Goal: Communication & Community: Answer question/provide support

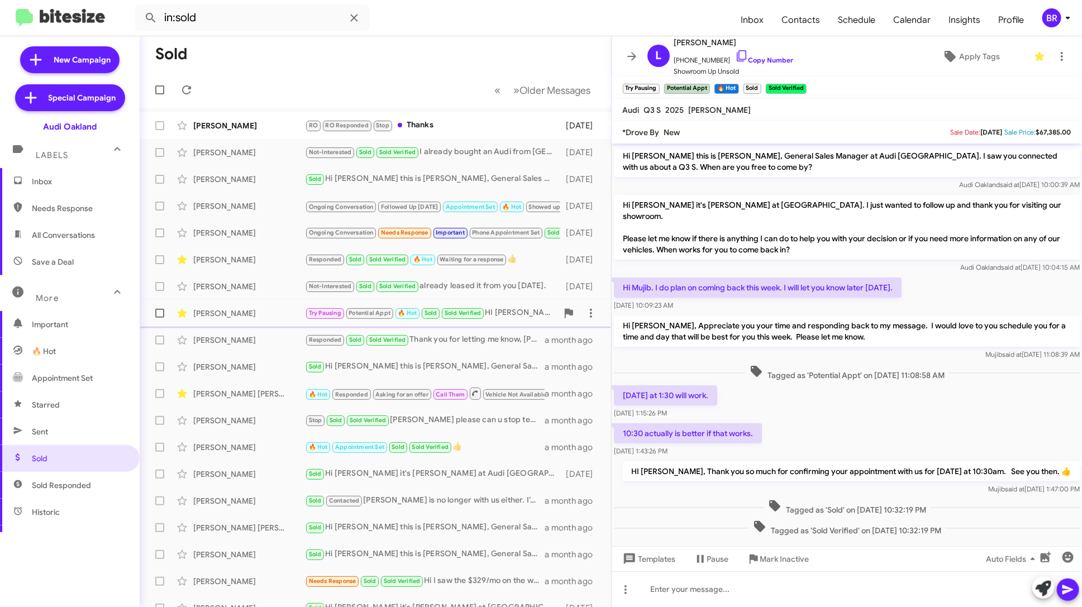
scroll to position [8, 0]
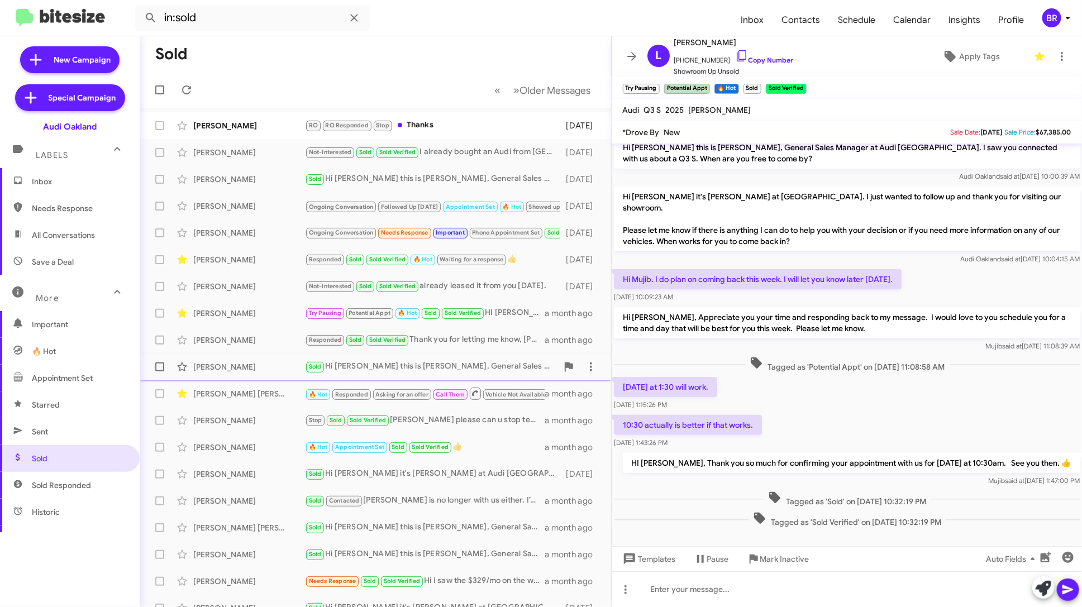
click at [390, 360] on div "[PERSON_NAME] Sold Hi [PERSON_NAME] this is [PERSON_NAME], General Sales Manage…" at bounding box center [376, 367] width 454 height 22
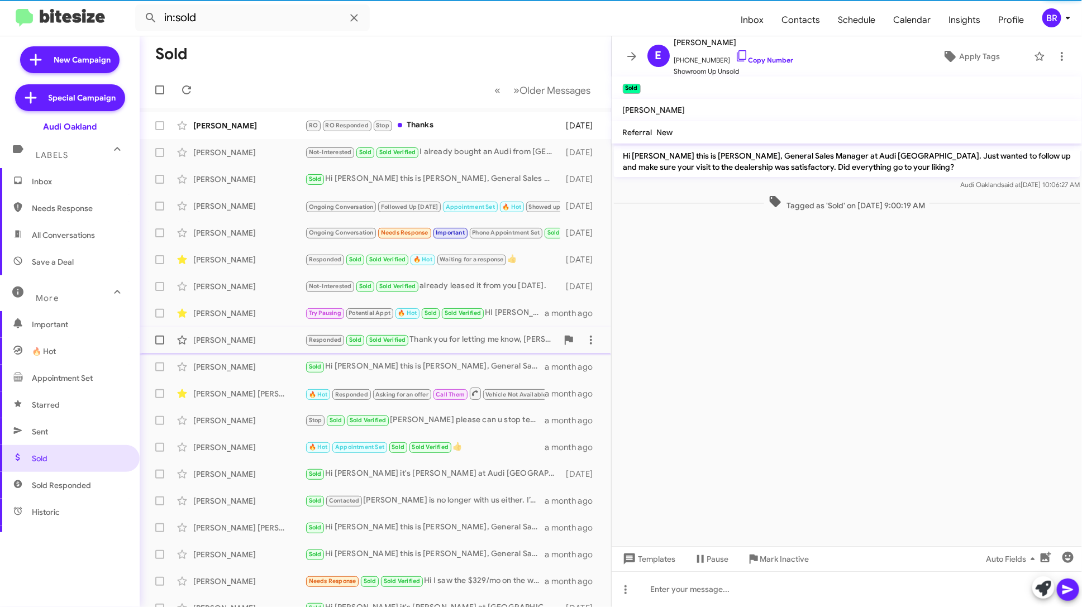
click at [466, 334] on div "Responded Sold Sold Verified Thank you for letting me know, [PERSON_NAME]. I ap…" at bounding box center [431, 340] width 253 height 13
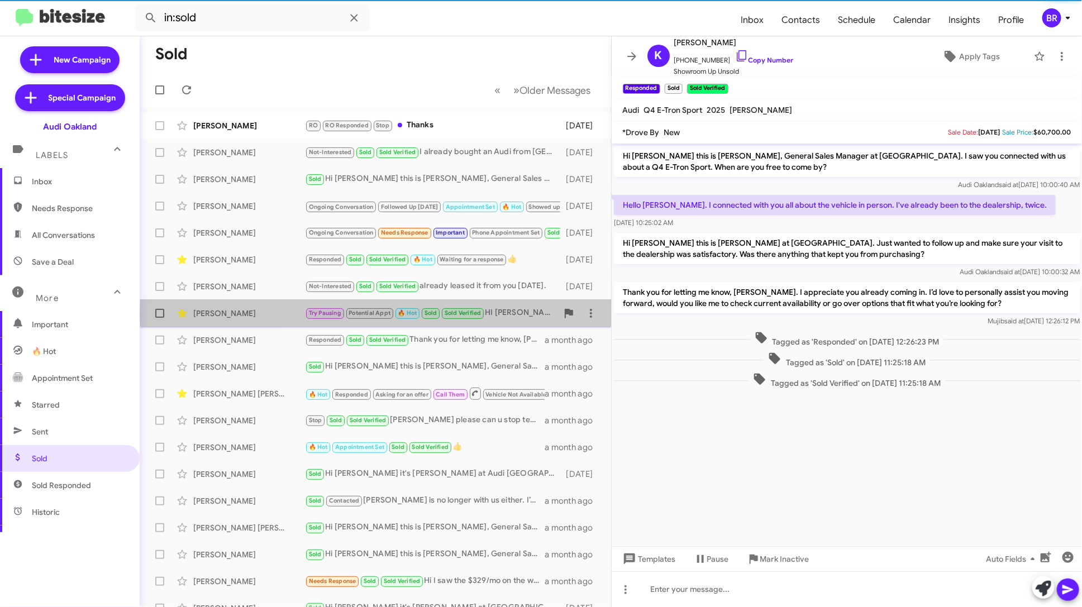
click at [511, 313] on div "Try Pausing Potential Appt 🔥 Hot Sold Sold Verified HI [PERSON_NAME], Thank you…" at bounding box center [431, 313] width 253 height 13
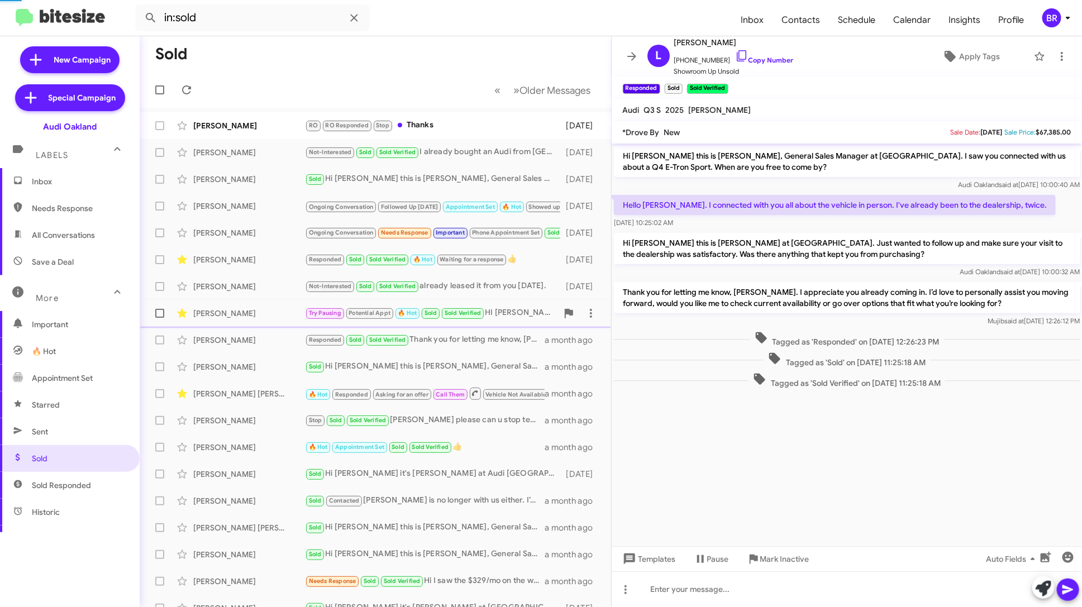
scroll to position [8, 0]
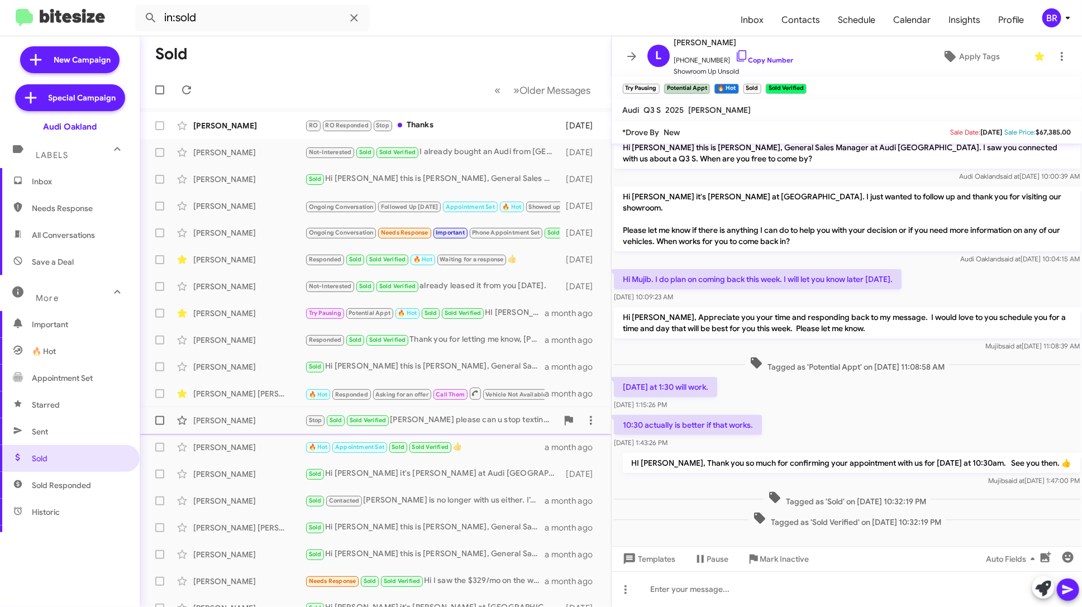
click at [486, 413] on div "[PERSON_NAME] Stop Sold Sold Verified [PERSON_NAME] please can u stop texting m…" at bounding box center [376, 420] width 454 height 22
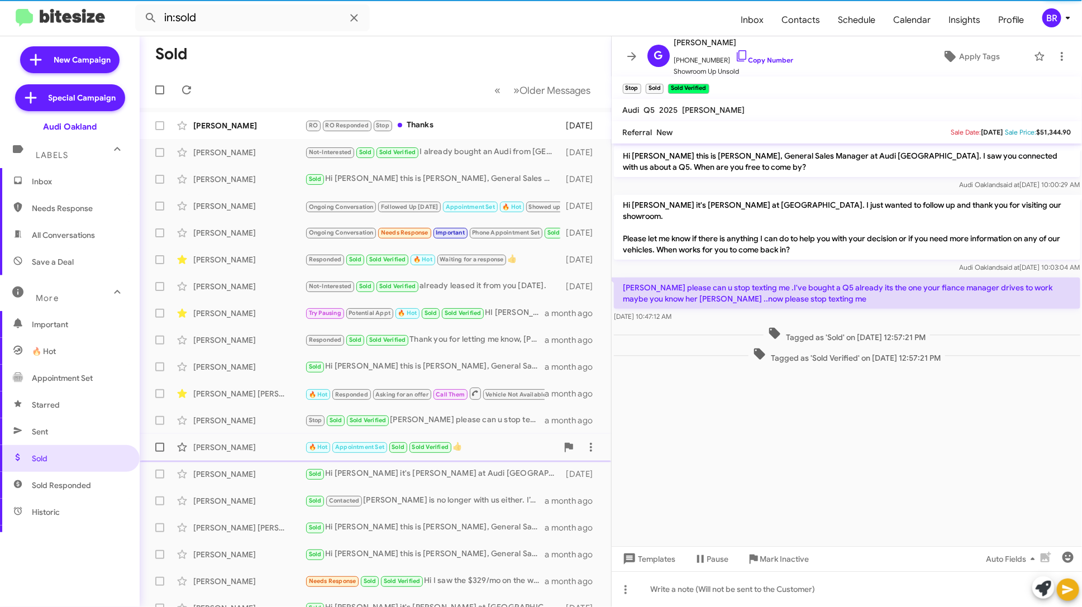
click at [492, 443] on div "🔥 Hot Appointment Set Sold Sold Verified 👍" at bounding box center [431, 447] width 253 height 13
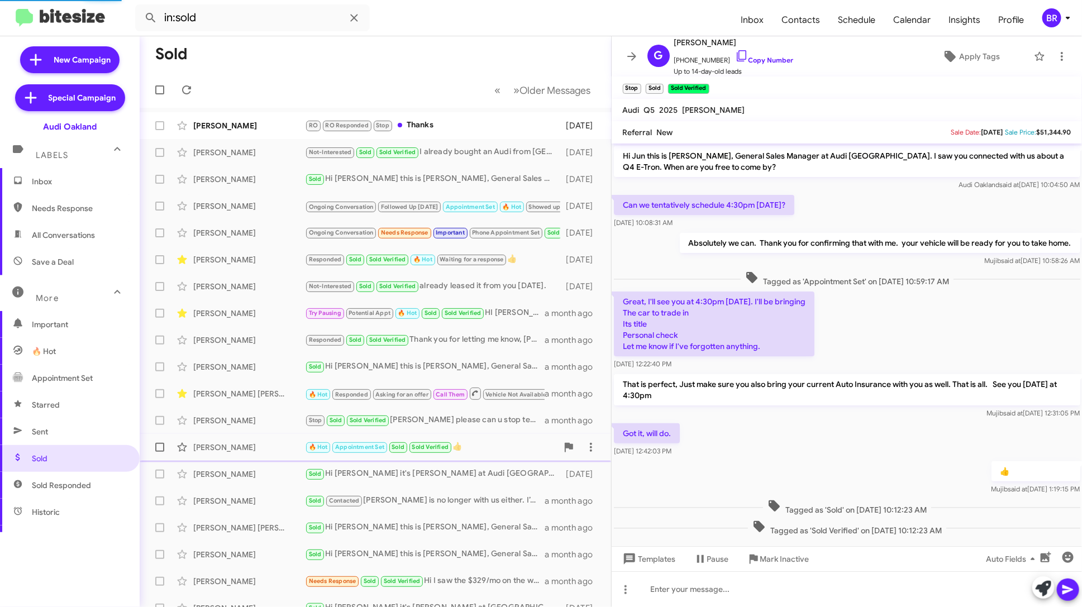
scroll to position [20, 0]
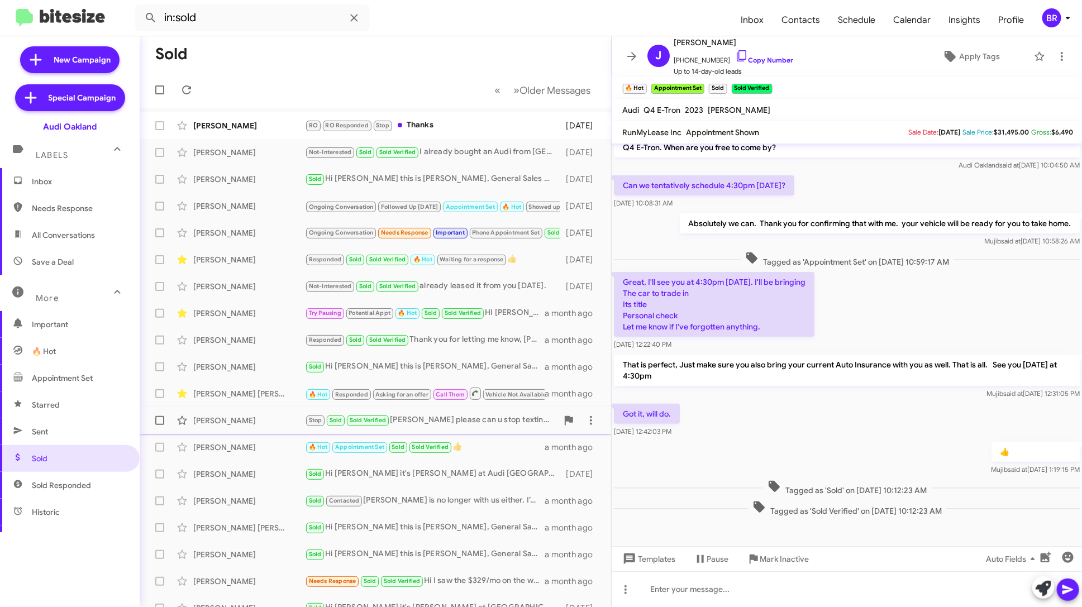
click at [503, 412] on div "[PERSON_NAME] Stop Sold Sold Verified [PERSON_NAME] please can u stop texting m…" at bounding box center [376, 420] width 454 height 22
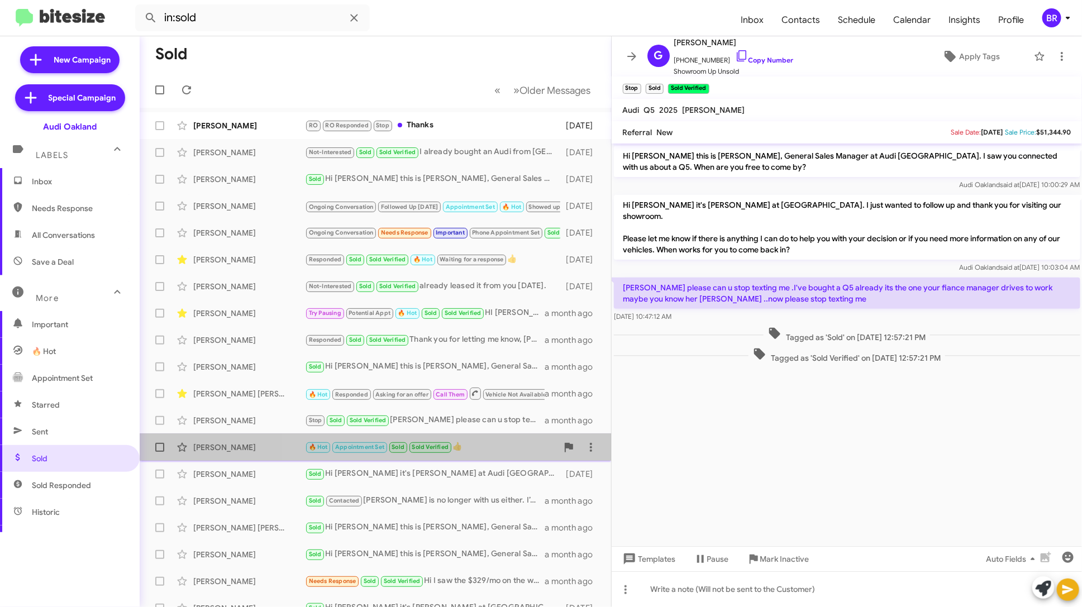
click at [497, 445] on div "🔥 Hot Appointment Set Sold Sold Verified 👍" at bounding box center [431, 447] width 253 height 13
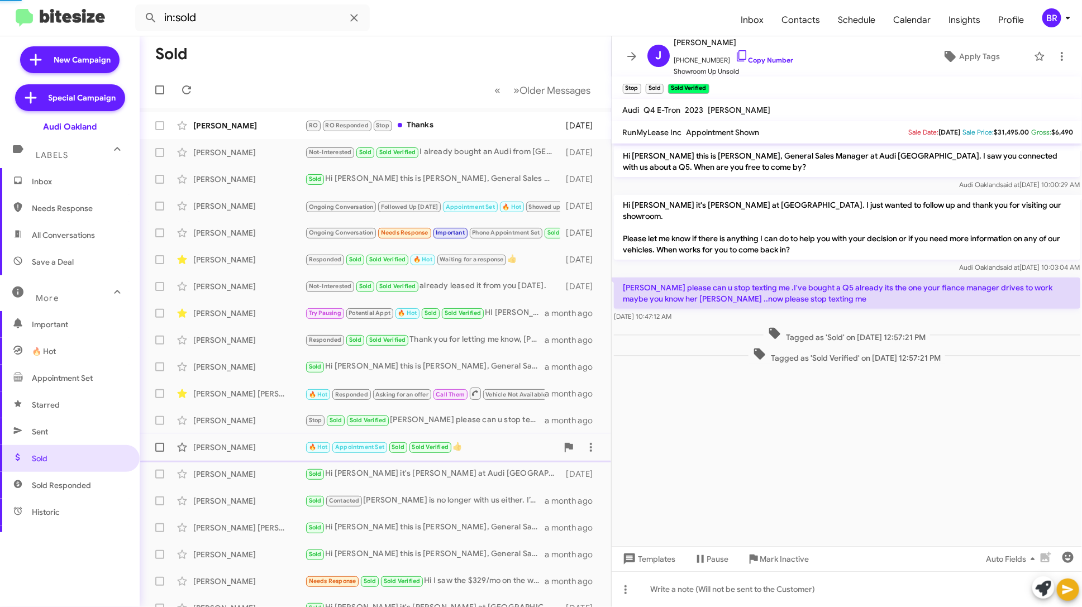
scroll to position [20, 0]
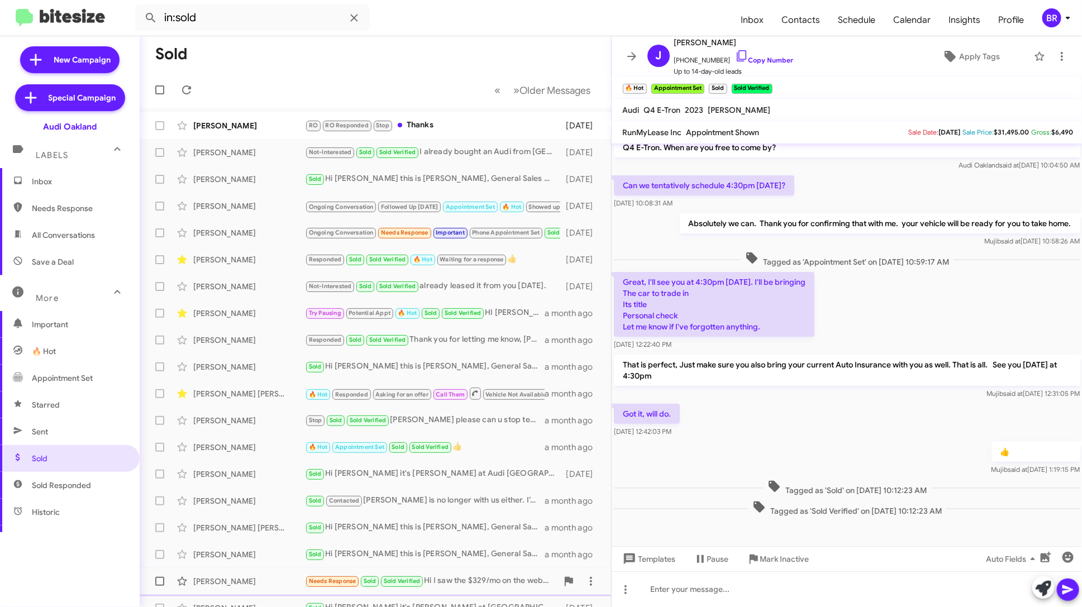
click at [446, 578] on div "Needs Response Sold Sold Verified Hi I saw the $329/mo on the website. Also do …" at bounding box center [431, 581] width 253 height 13
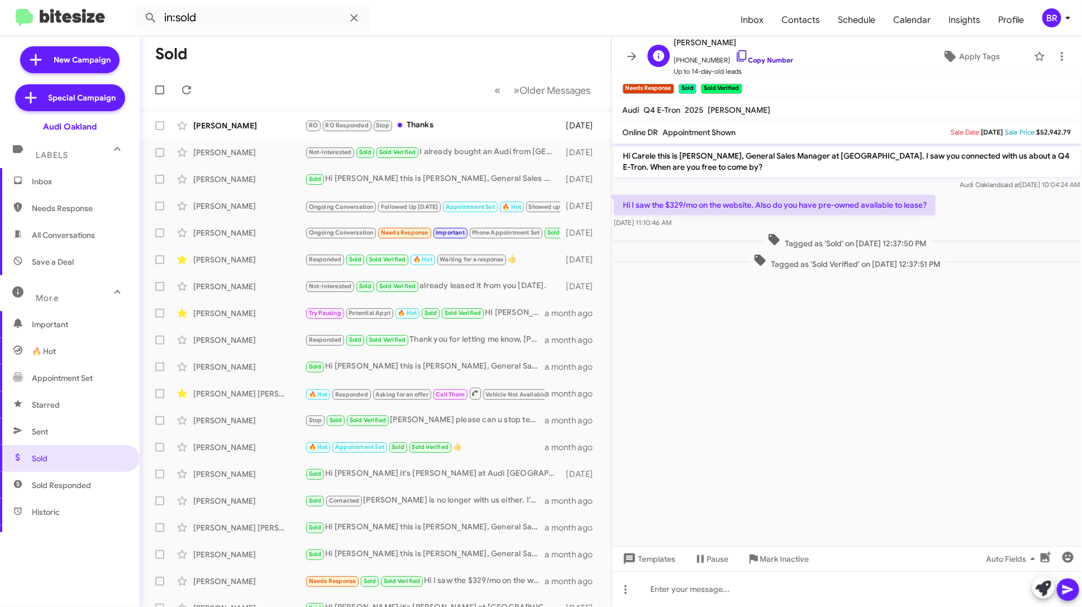
click at [758, 57] on link "Copy Number" at bounding box center [764, 60] width 59 height 8
click at [73, 187] on span "Inbox" at bounding box center [79, 181] width 95 height 11
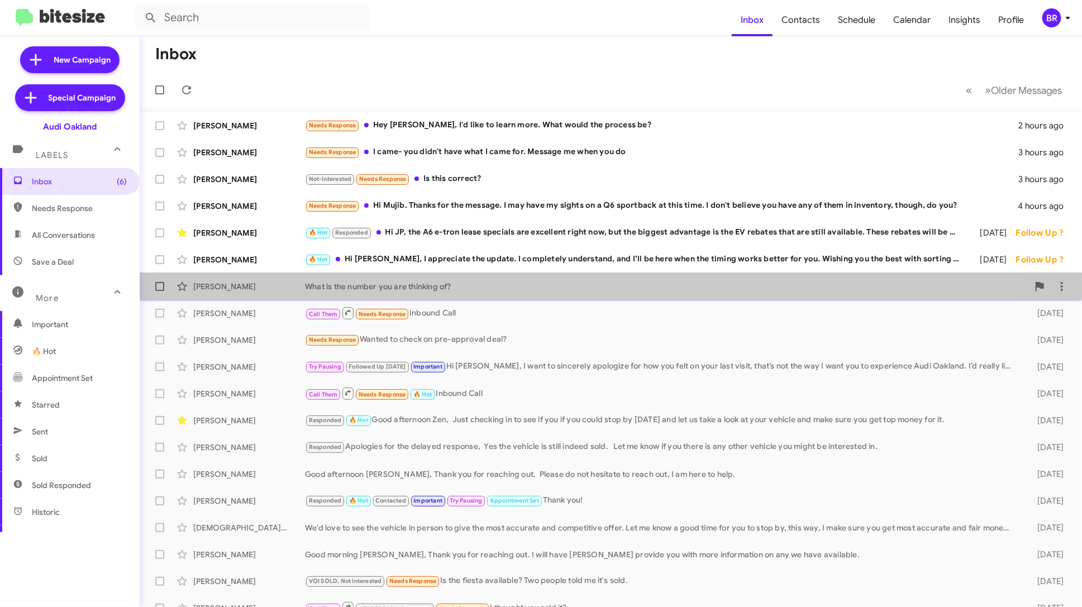
click at [554, 279] on div "[PERSON_NAME] What is the number you are thinking of? [DATE]" at bounding box center [611, 286] width 925 height 22
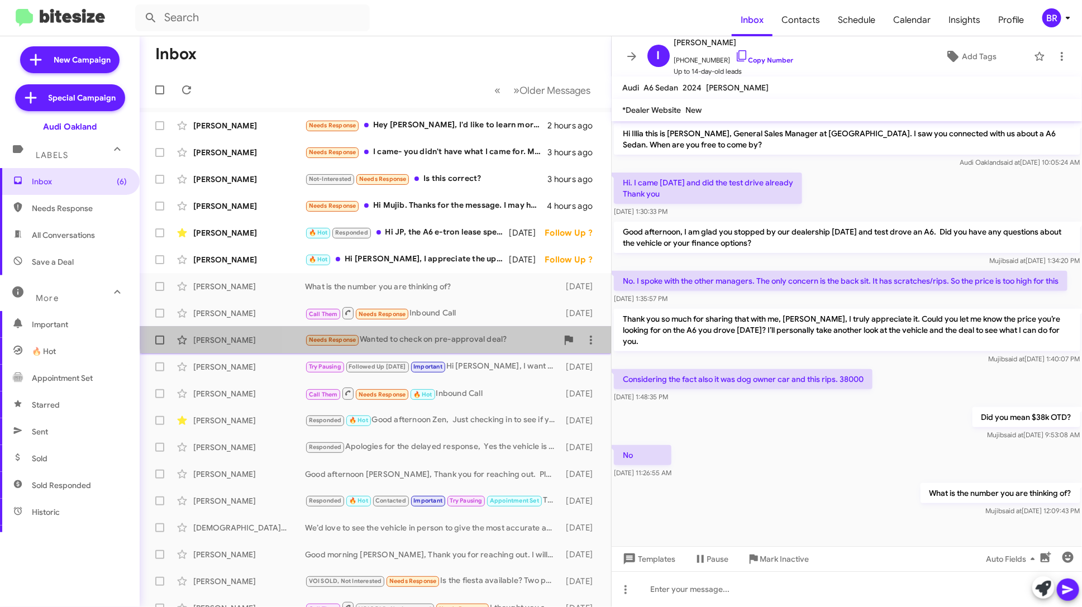
click at [486, 330] on div "[PERSON_NAME] Needs Response Wanted to check on pre-approval deal? [DATE]" at bounding box center [376, 340] width 454 height 22
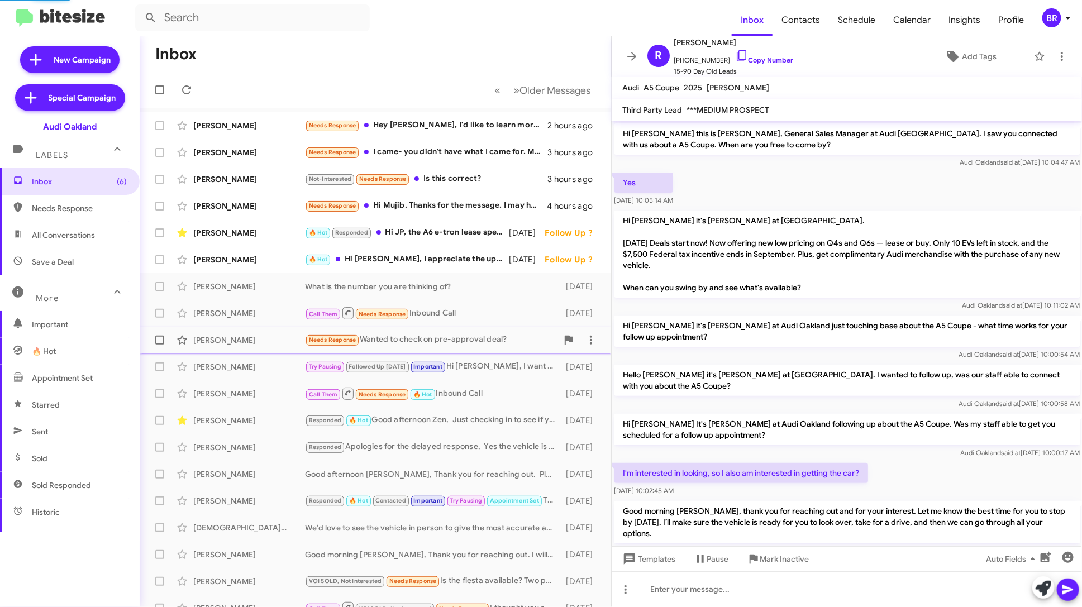
scroll to position [208, 0]
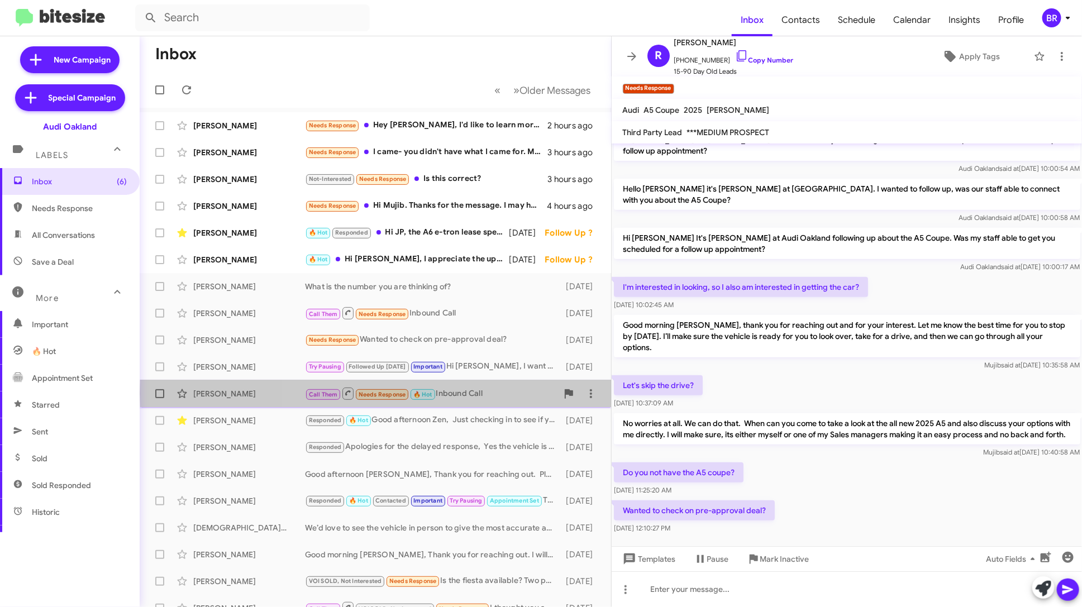
click at [493, 393] on div "Call Them Needs Response 🔥 Hot Inbound Call" at bounding box center [431, 394] width 253 height 14
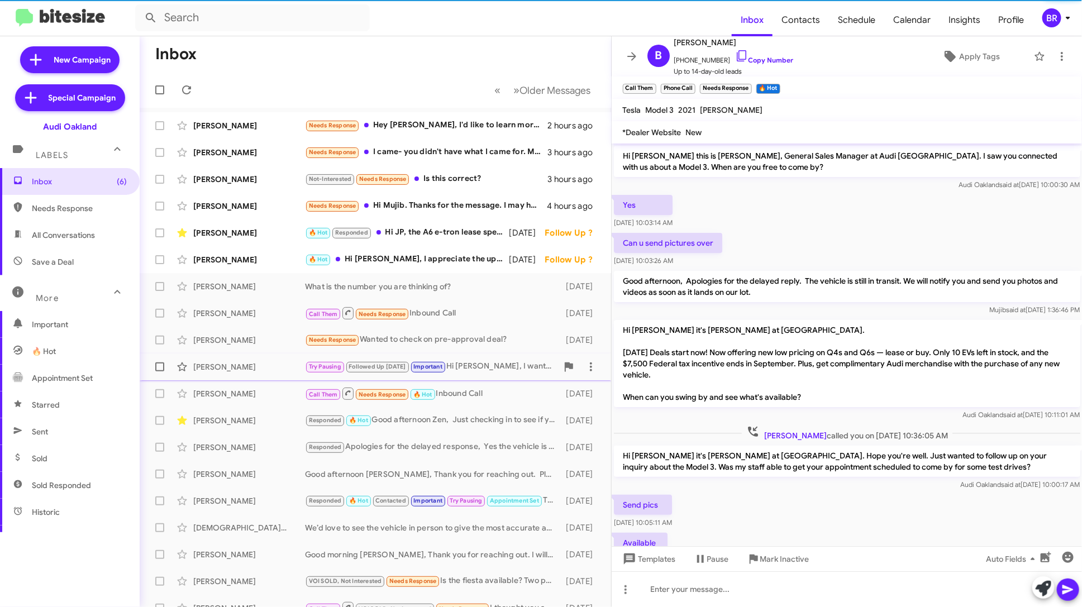
click at [506, 355] on span "[PERSON_NAME] Try Pausing Followed Up [DATE] Important Hi [PERSON_NAME], I want…" at bounding box center [375, 367] width 471 height 27
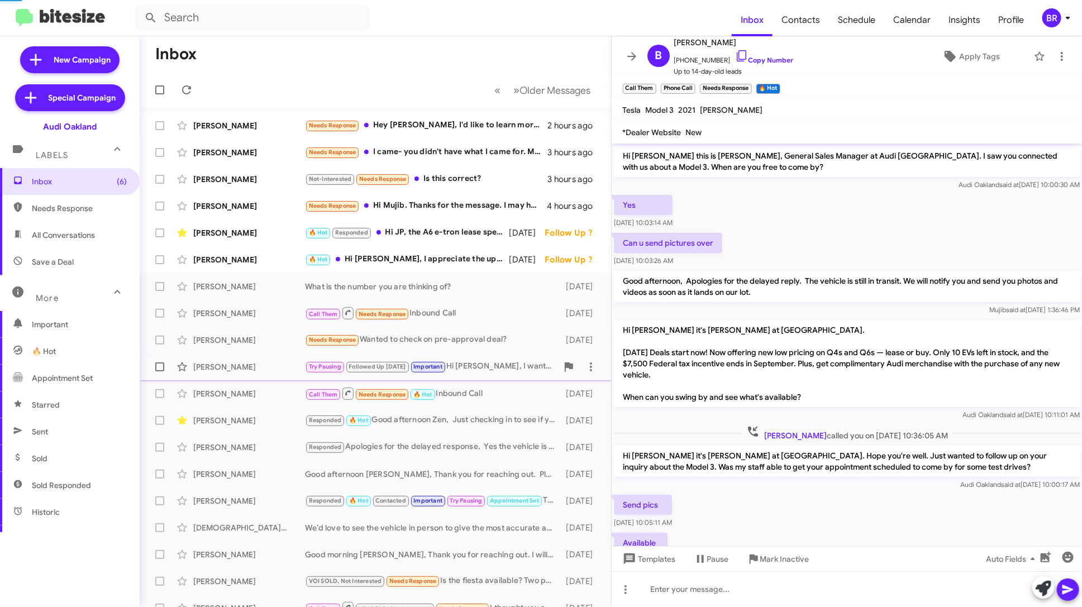
scroll to position [229, 0]
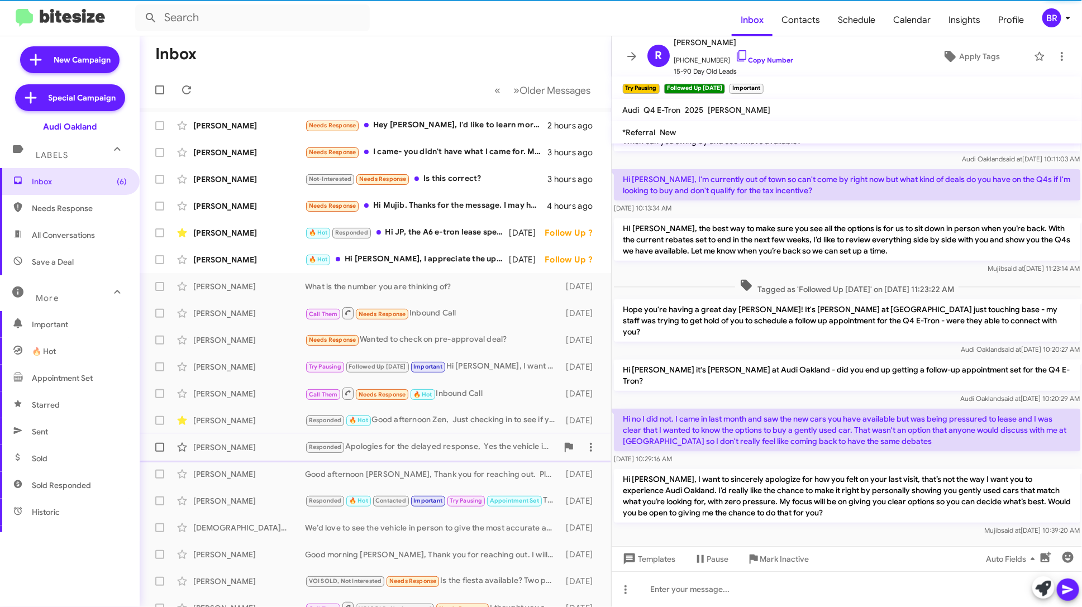
click at [502, 441] on div "Responded Apologies for the delayed response, Yes the vehicle is still indeed s…" at bounding box center [431, 447] width 253 height 13
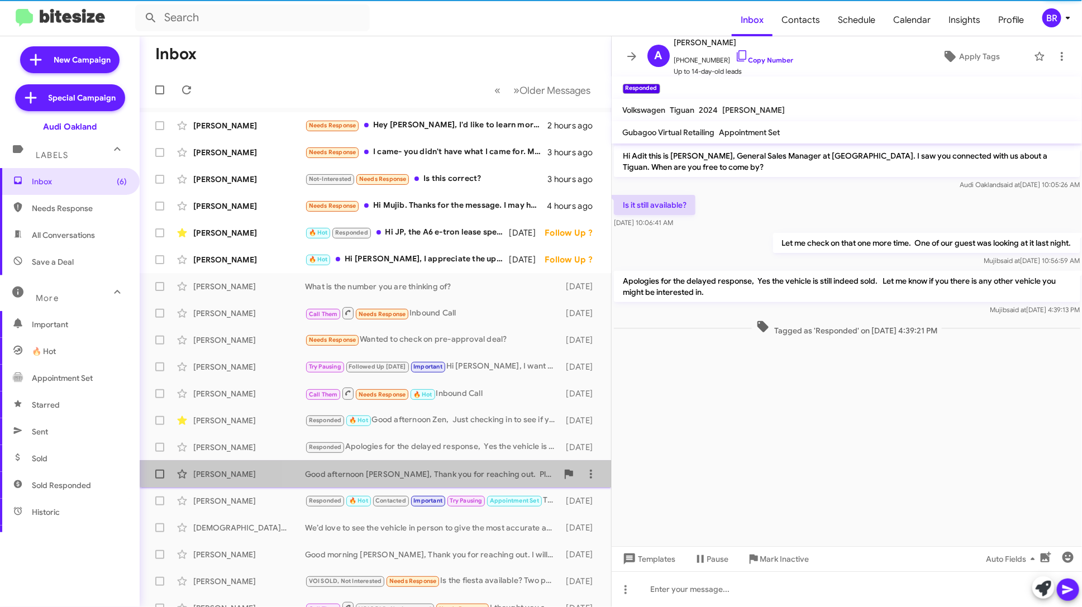
click at [499, 466] on div "[PERSON_NAME] Good afternoon [PERSON_NAME], Thank you for reaching out. Please …" at bounding box center [376, 474] width 454 height 22
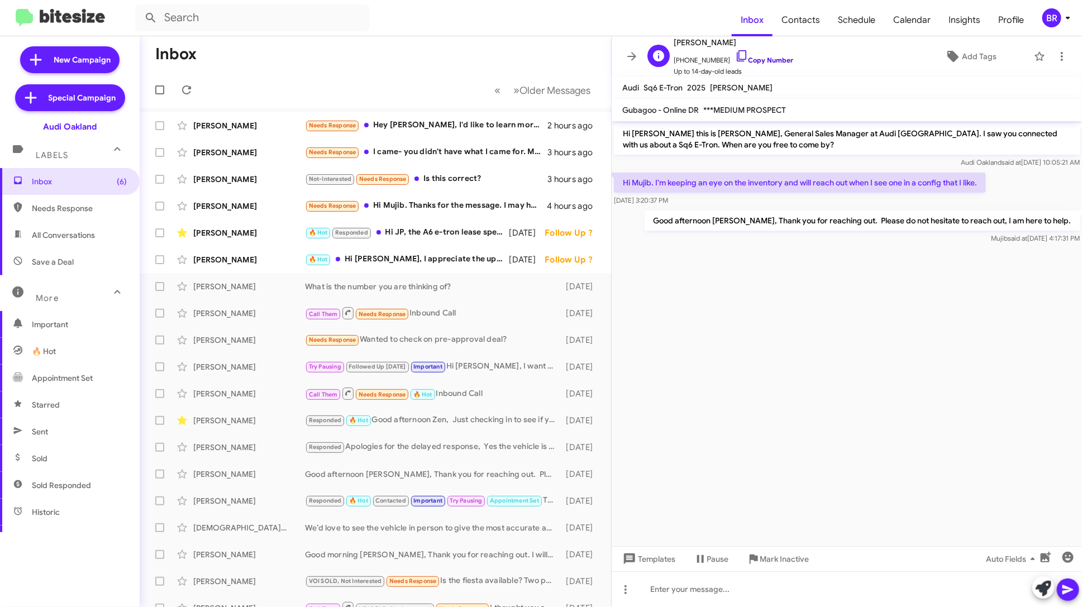
click at [755, 60] on link "Copy Number" at bounding box center [764, 60] width 59 height 8
